Goal: Information Seeking & Learning: Learn about a topic

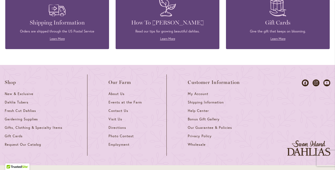
scroll to position [1492, 0]
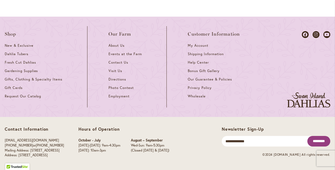
scroll to position [579, 0]
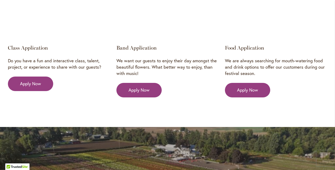
scroll to position [876, 0]
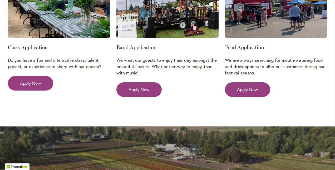
click at [206, 118] on div "Want to be a vendor? We are always on the [PERSON_NAME] for amazing bands, fant…" at bounding box center [167, 2] width 335 height 248
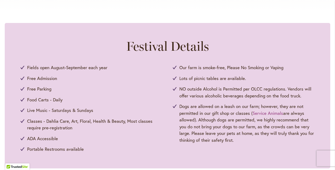
scroll to position [0, 0]
